Goal: Find specific page/section: Find specific page/section

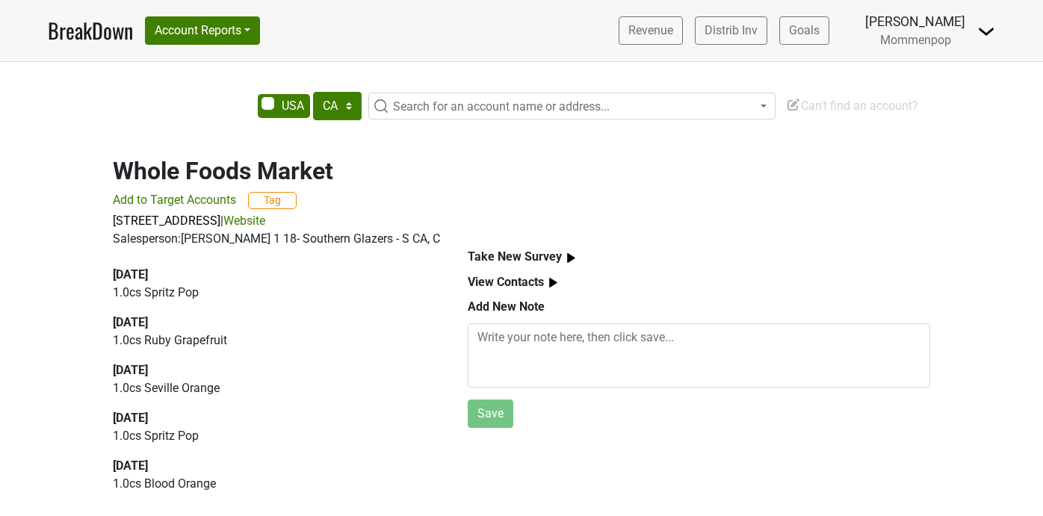
select select "CA"
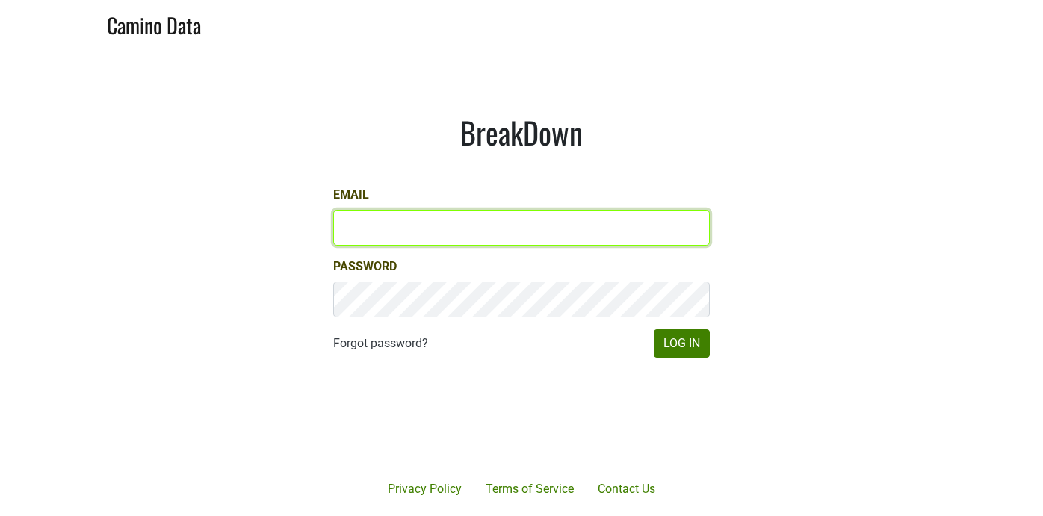
click at [391, 234] on input "Email" at bounding box center [521, 228] width 376 height 36
type input "sean@mommenpop.com"
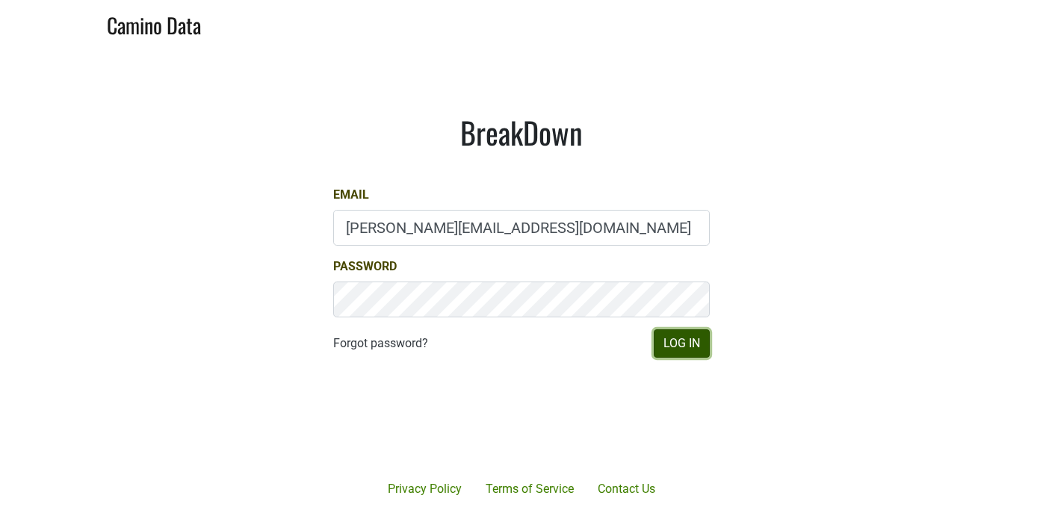
click at [695, 341] on button "Log In" at bounding box center [681, 343] width 56 height 28
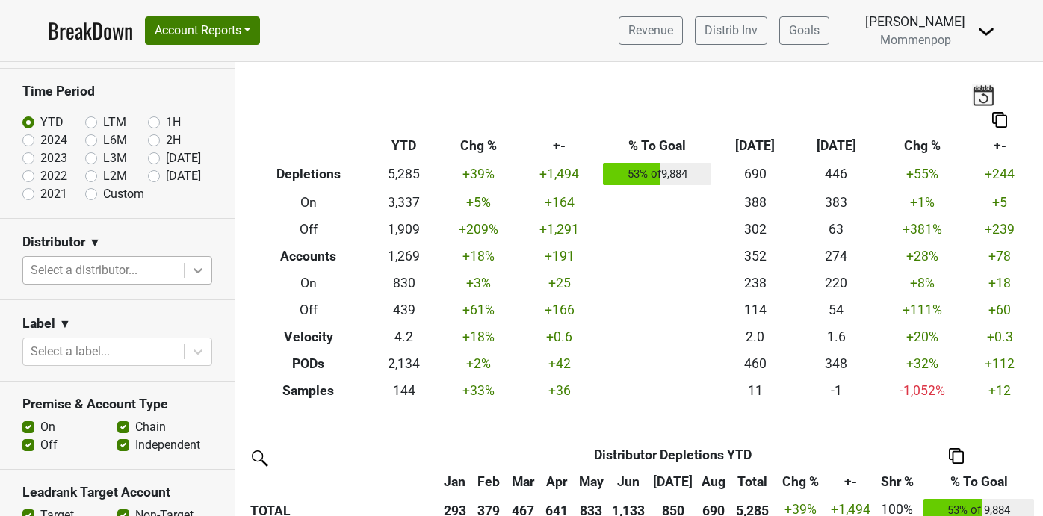
scroll to position [57, 0]
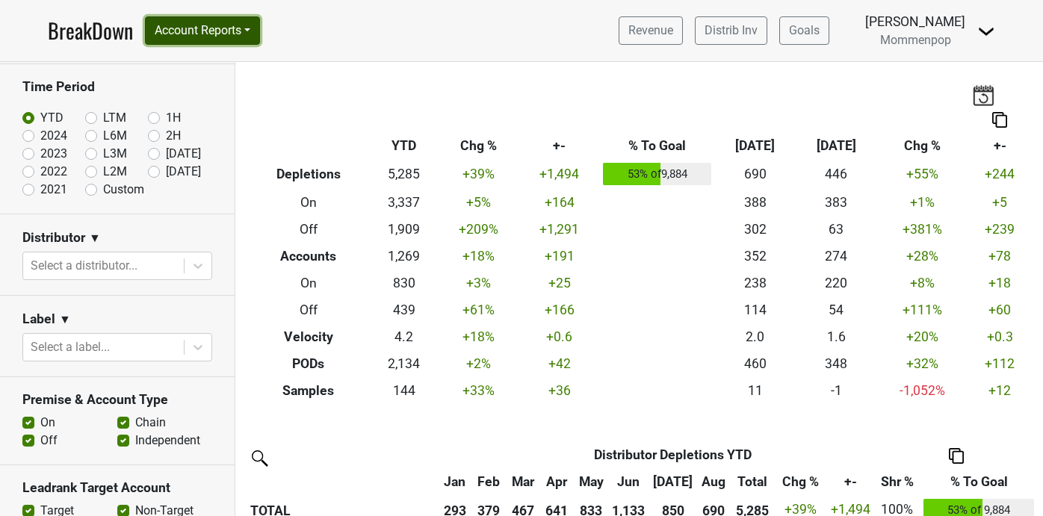
click at [200, 30] on button "Account Reports" at bounding box center [202, 30] width 115 height 28
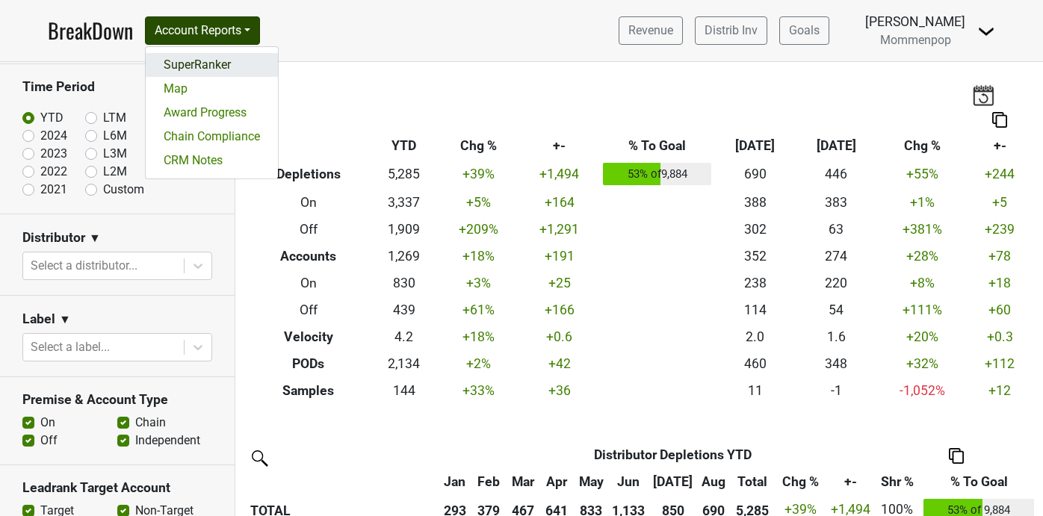
click at [211, 62] on link "SuperRanker" at bounding box center [212, 65] width 132 height 24
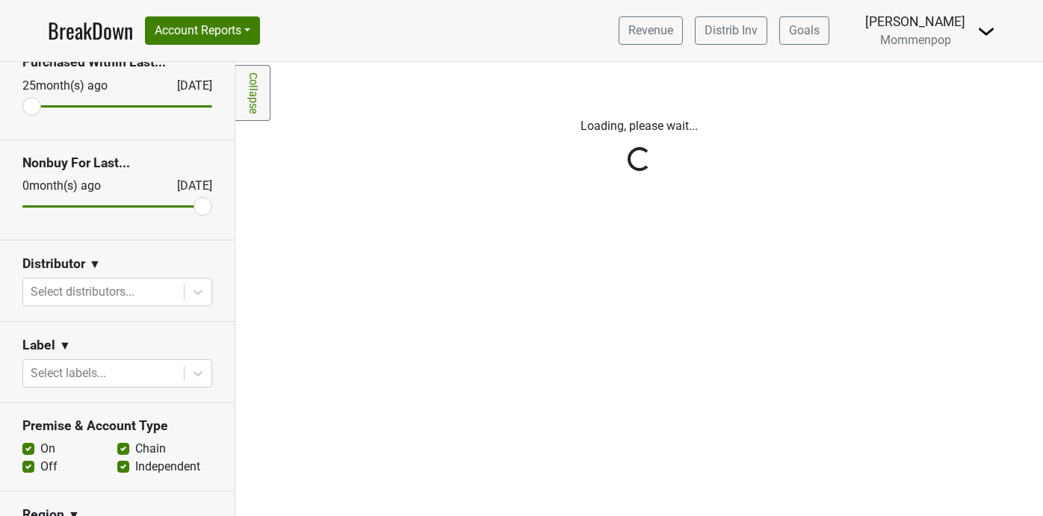
scroll to position [94, 0]
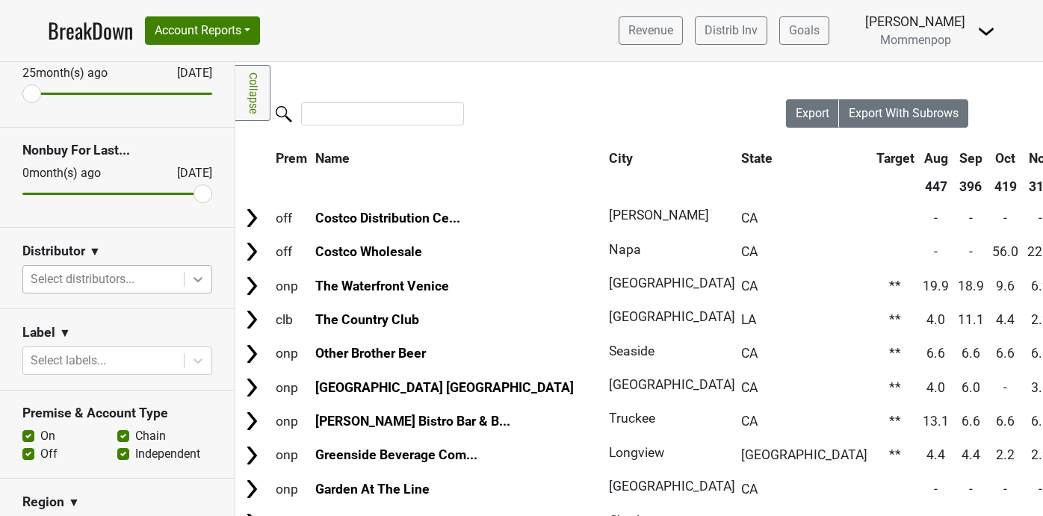
click at [196, 279] on icon at bounding box center [197, 279] width 9 height 5
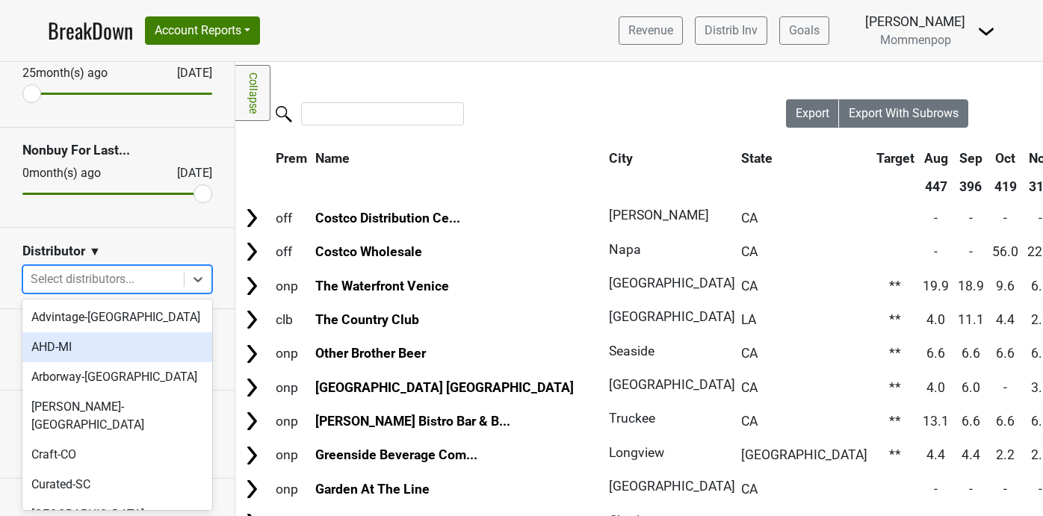
scroll to position [482, 0]
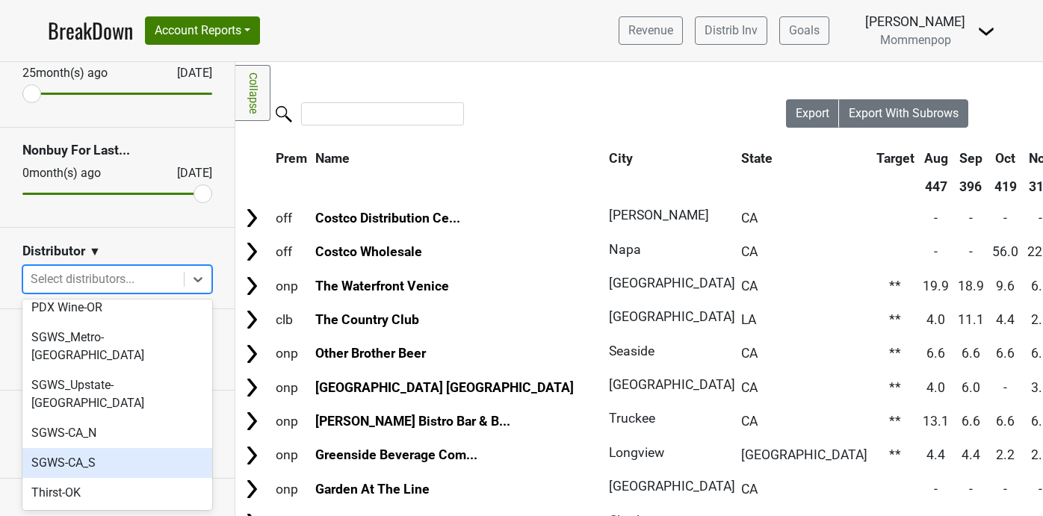
click at [155, 448] on div "SGWS-CA_S" at bounding box center [117, 463] width 190 height 30
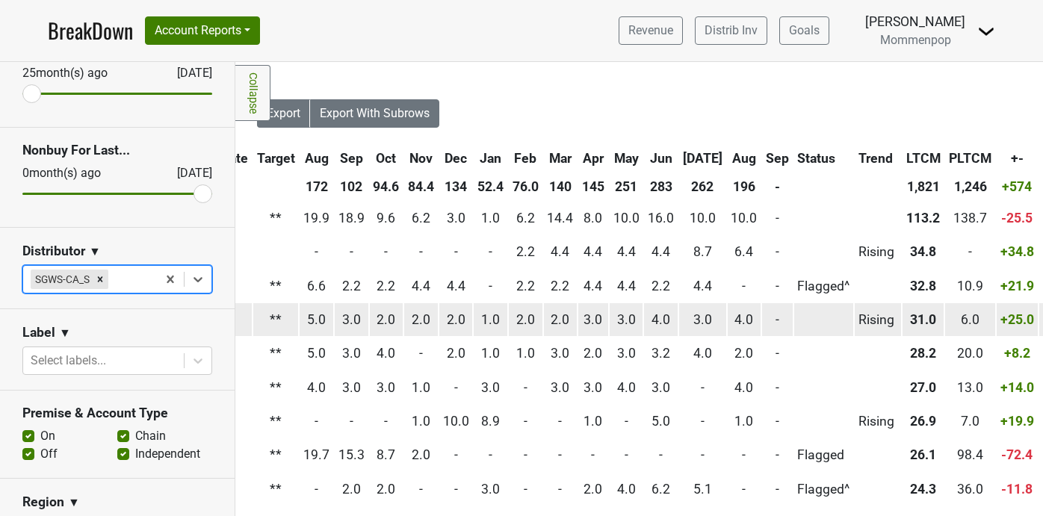
scroll to position [0, 643]
